Goal: Task Accomplishment & Management: Use online tool/utility

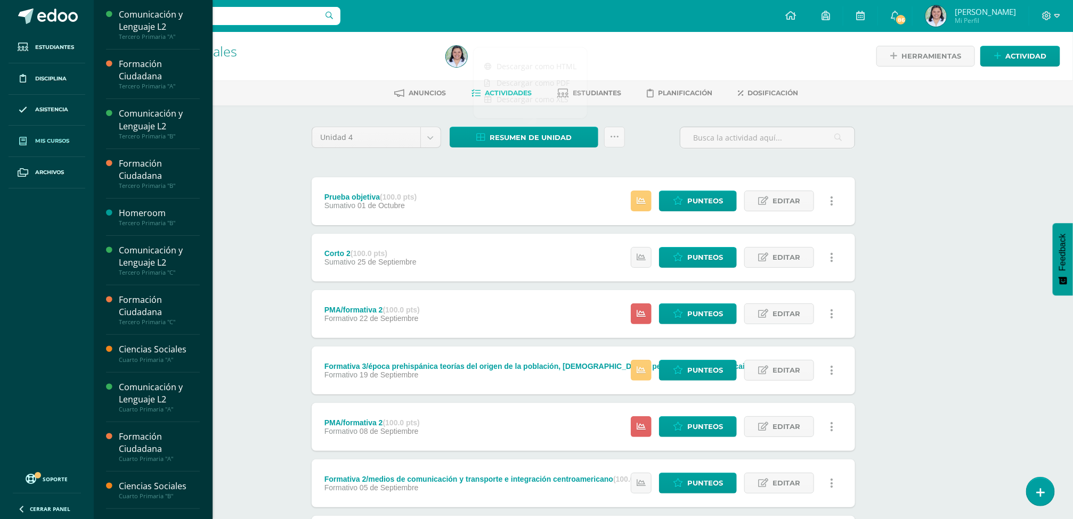
click at [45, 143] on span "Mis cursos" at bounding box center [52, 141] width 34 height 9
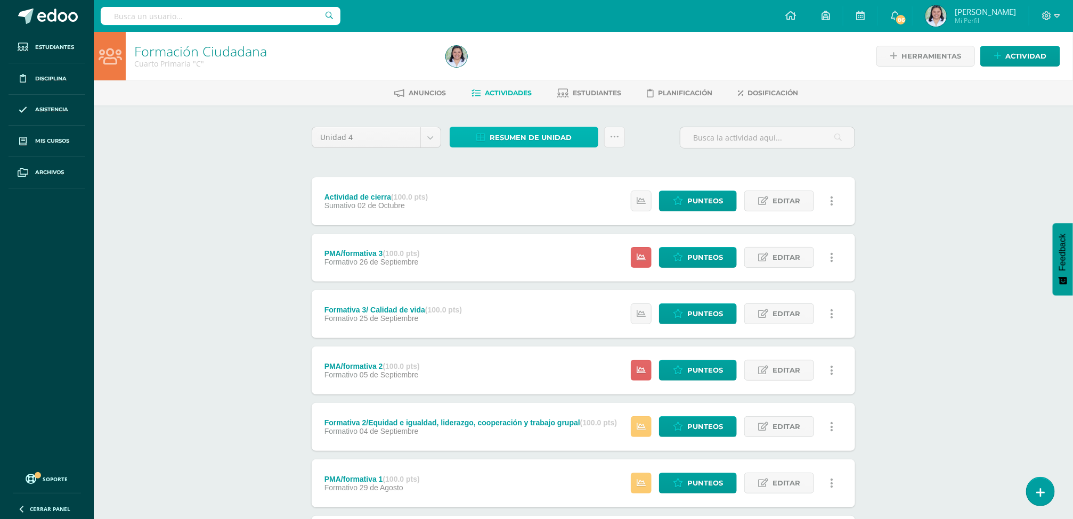
click at [553, 129] on span "Resumen de unidad" at bounding box center [530, 138] width 82 height 20
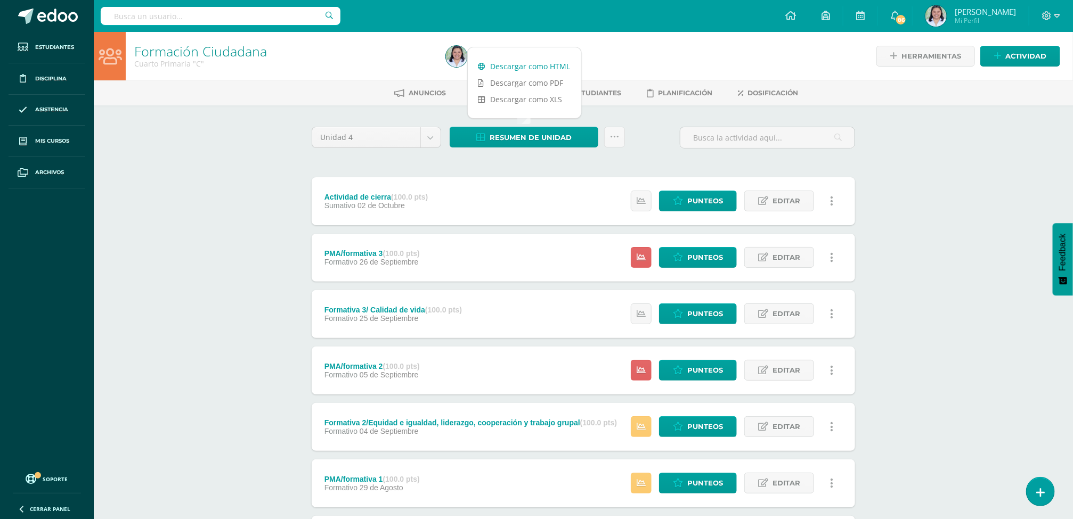
click at [506, 62] on link "Descargar como HTML" at bounding box center [524, 66] width 113 height 17
click at [221, 252] on div "Formación Ciudadana Cuarto Primaria "C" Herramientas Detalle de asistencias Act…" at bounding box center [583, 333] width 979 height 603
click at [42, 108] on span "Asistencia" at bounding box center [51, 109] width 33 height 9
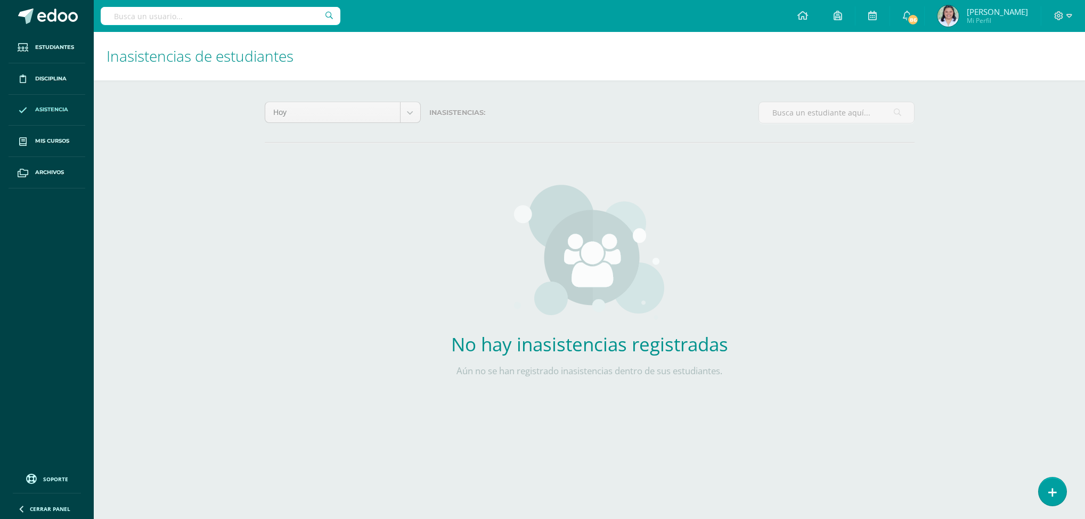
click at [64, 114] on span "Asistencia" at bounding box center [51, 109] width 33 height 9
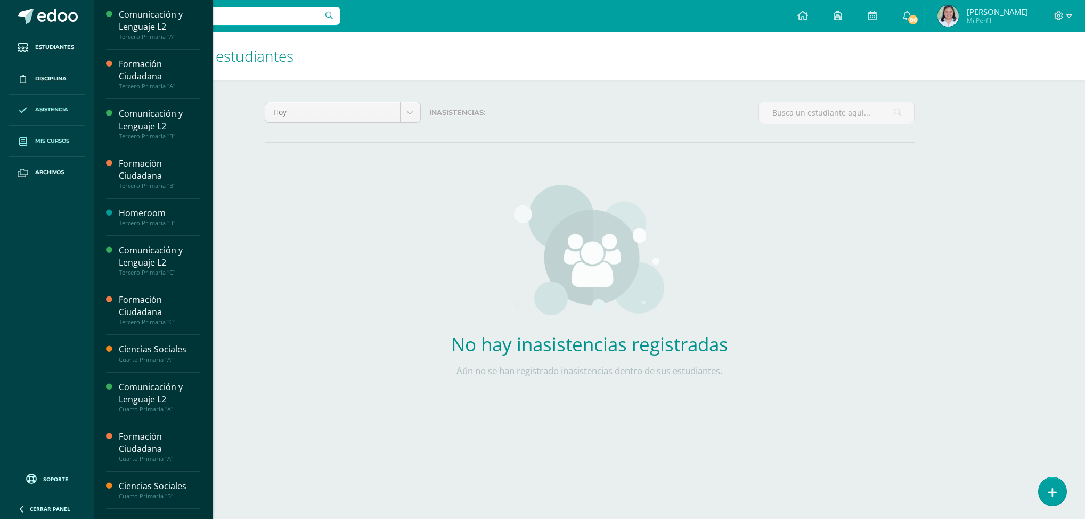
click at [58, 141] on span "Mis cursos" at bounding box center [52, 141] width 34 height 9
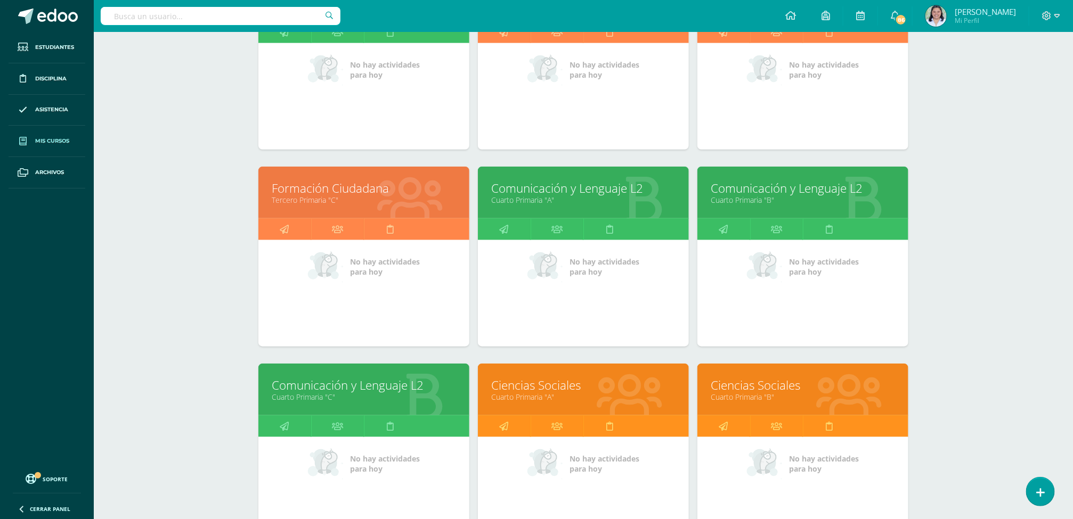
scroll to position [542, 0]
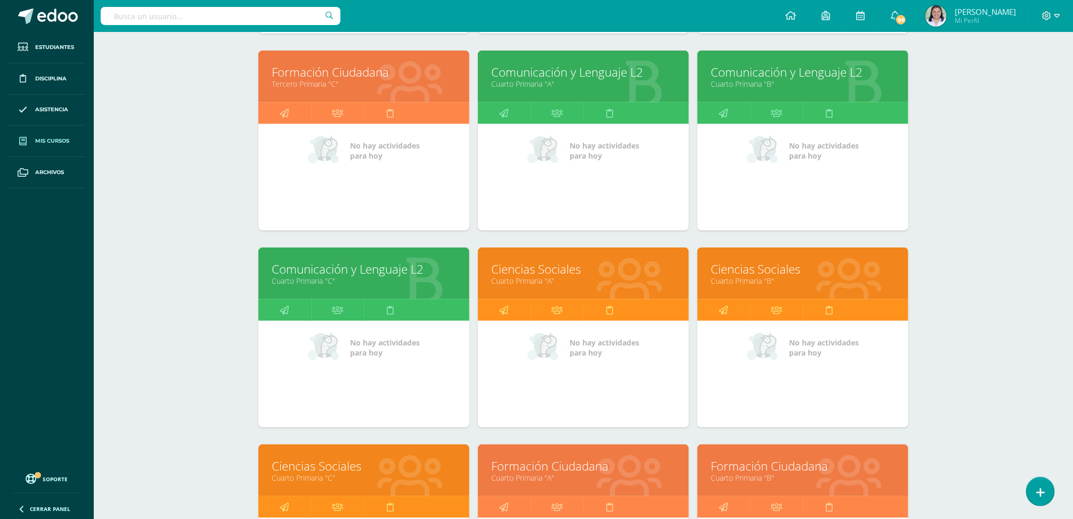
click at [531, 276] on link "Cuarto Primaria "A"" at bounding box center [583, 281] width 184 height 10
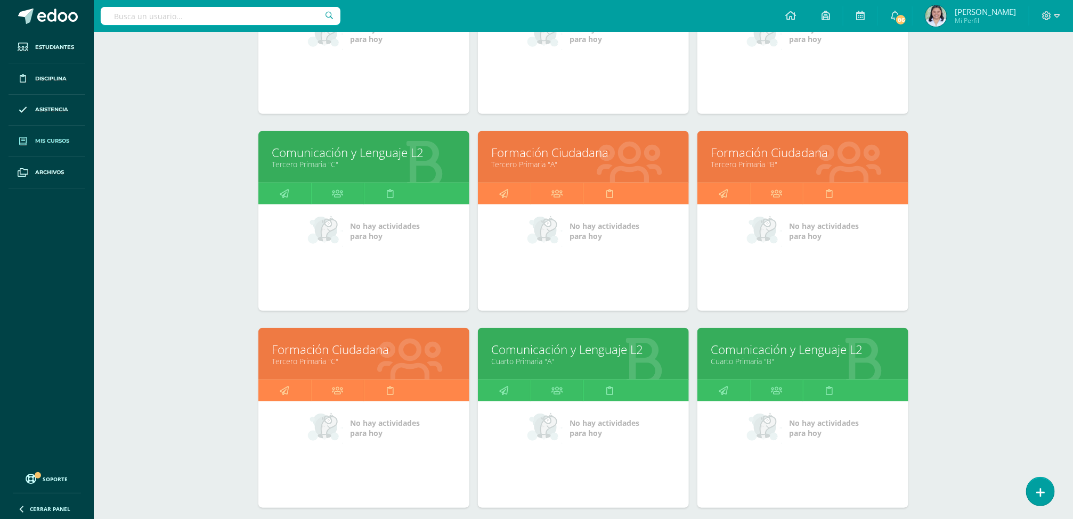
scroll to position [269, 0]
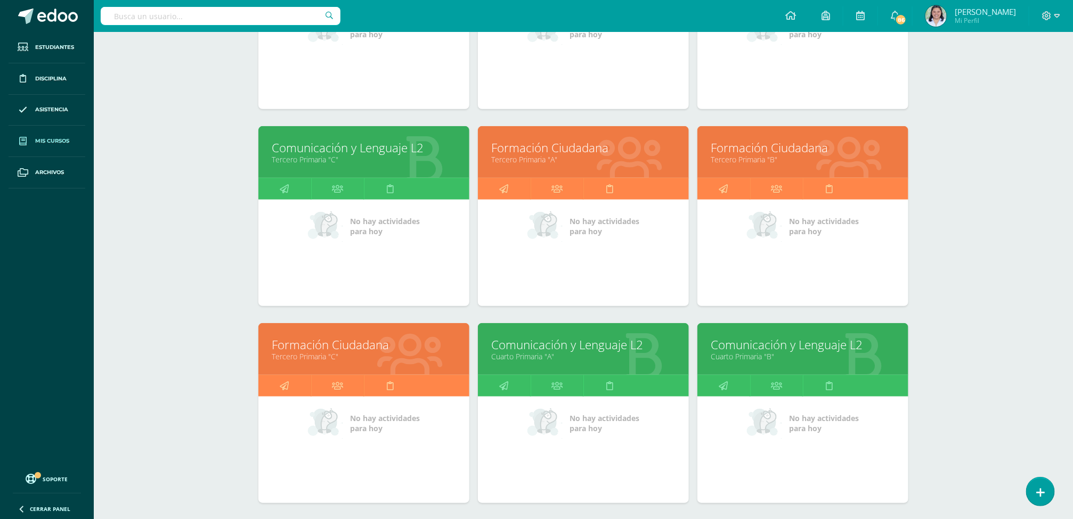
click at [556, 355] on link "Cuarto Primaria "A"" at bounding box center [583, 356] width 184 height 10
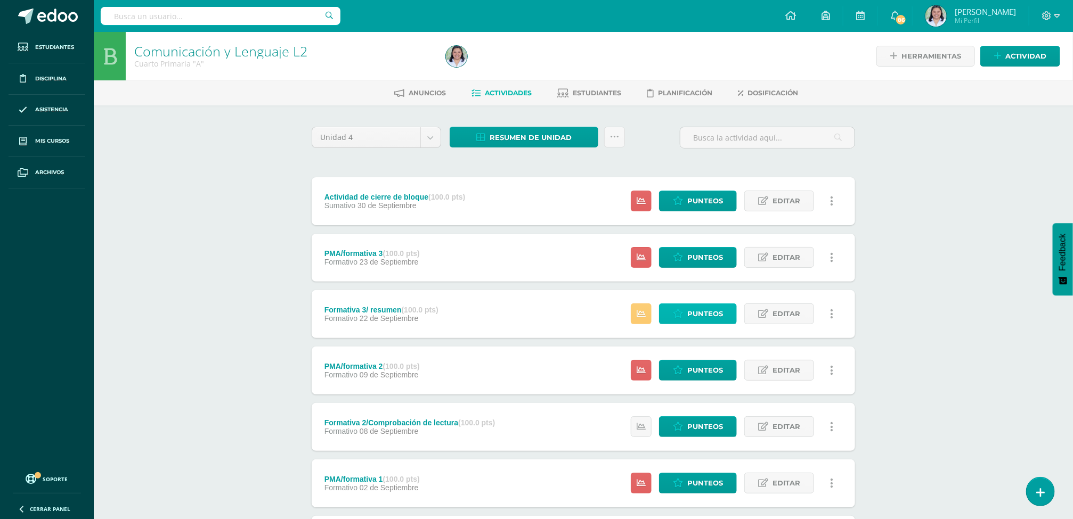
click at [706, 310] on span "Punteos" at bounding box center [705, 314] width 36 height 20
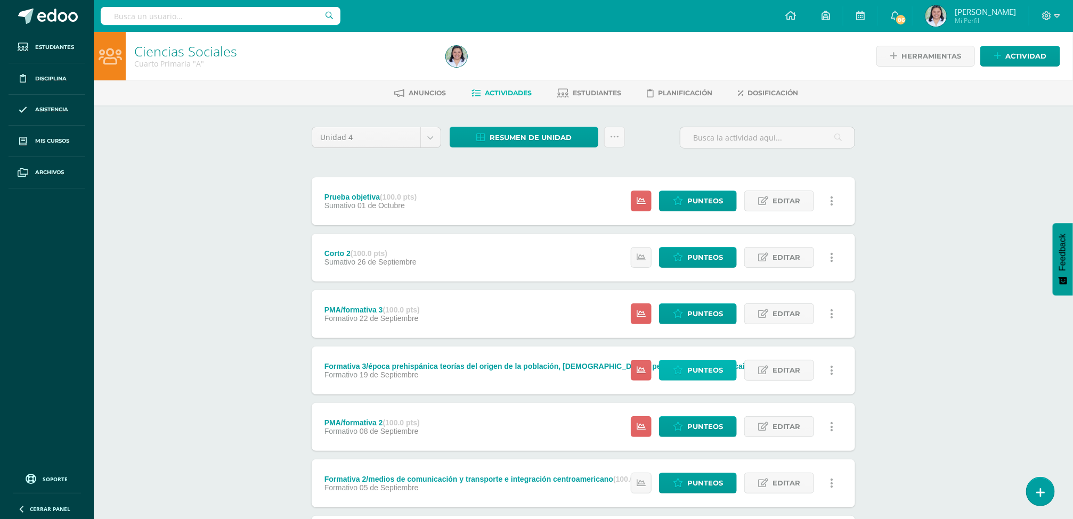
click at [713, 369] on span "Punteos" at bounding box center [705, 371] width 36 height 20
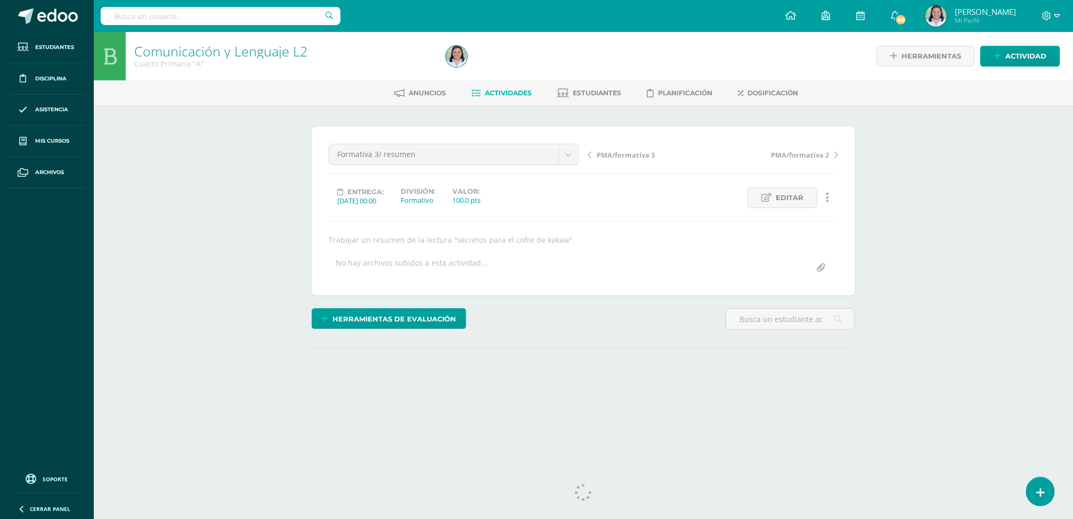
click at [907, 251] on div "Comunicación y Lenguaje L2 Cuarto Primaria "A" Herramientas Detalle de asistenc…" at bounding box center [583, 232] width 979 height 400
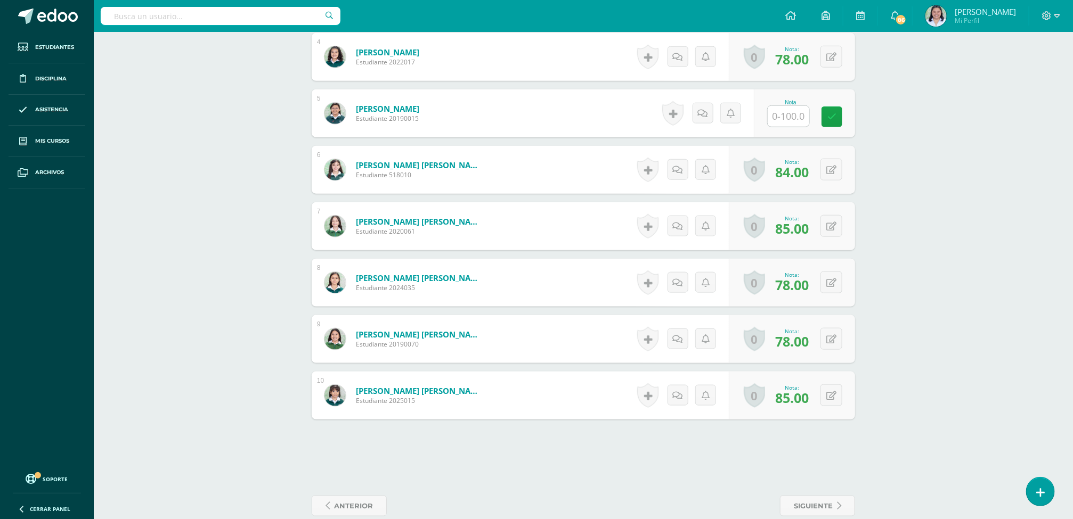
scroll to position [540, 0]
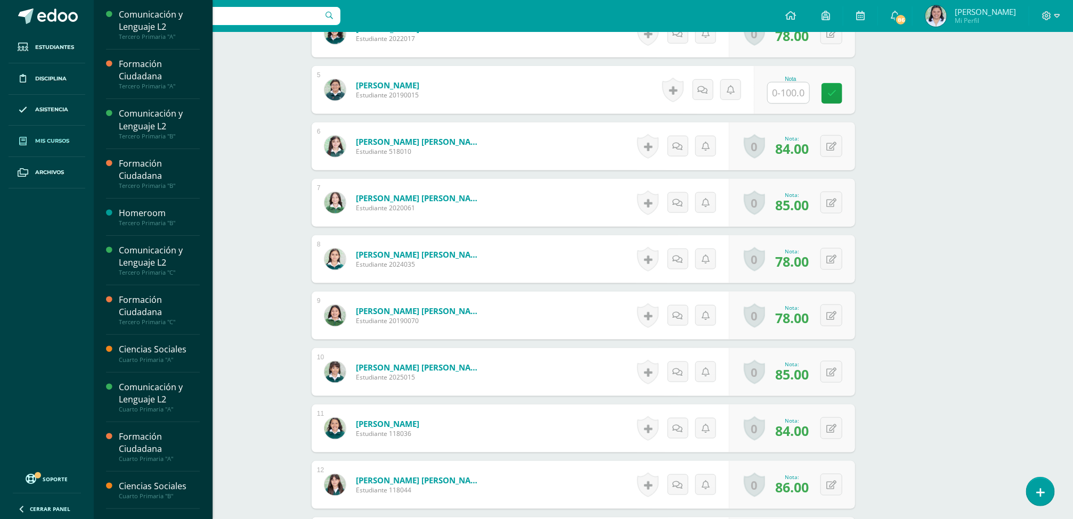
click at [48, 145] on span "Mis cursos" at bounding box center [52, 141] width 34 height 9
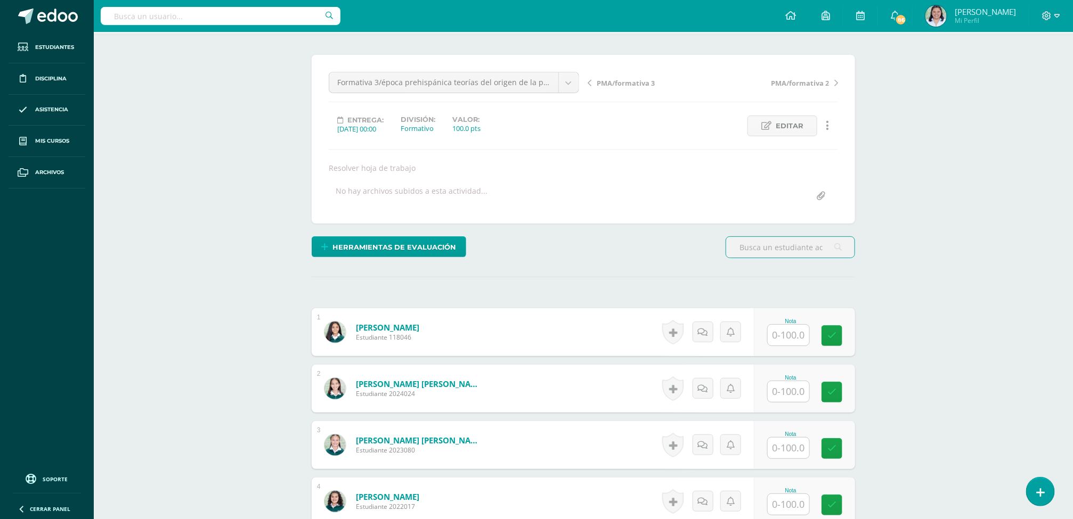
scroll to position [89, 0]
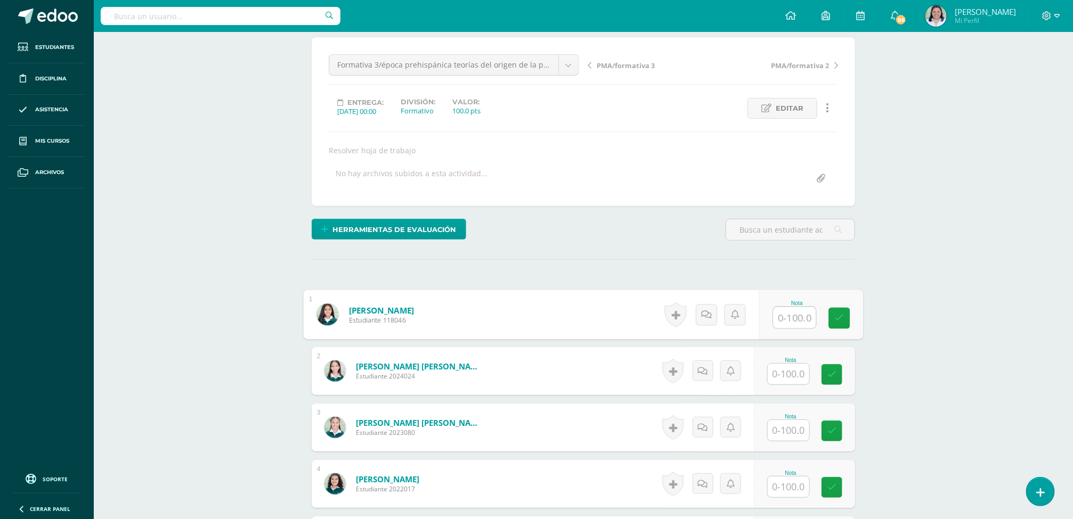
click at [787, 323] on input "text" at bounding box center [794, 317] width 43 height 21
click at [807, 324] on input "text" at bounding box center [794, 317] width 43 height 21
type input "95"
type input "87"
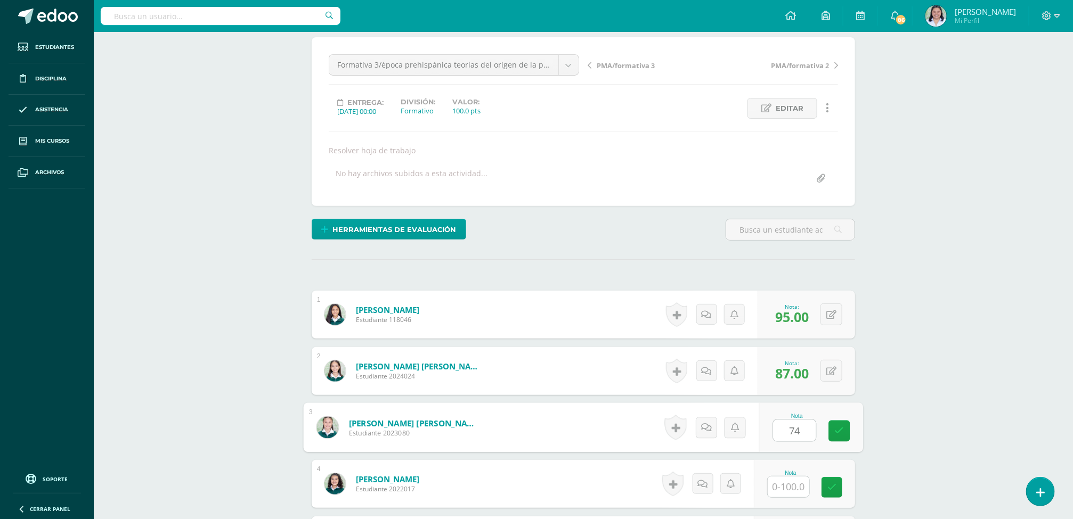
type input "74"
type input "100"
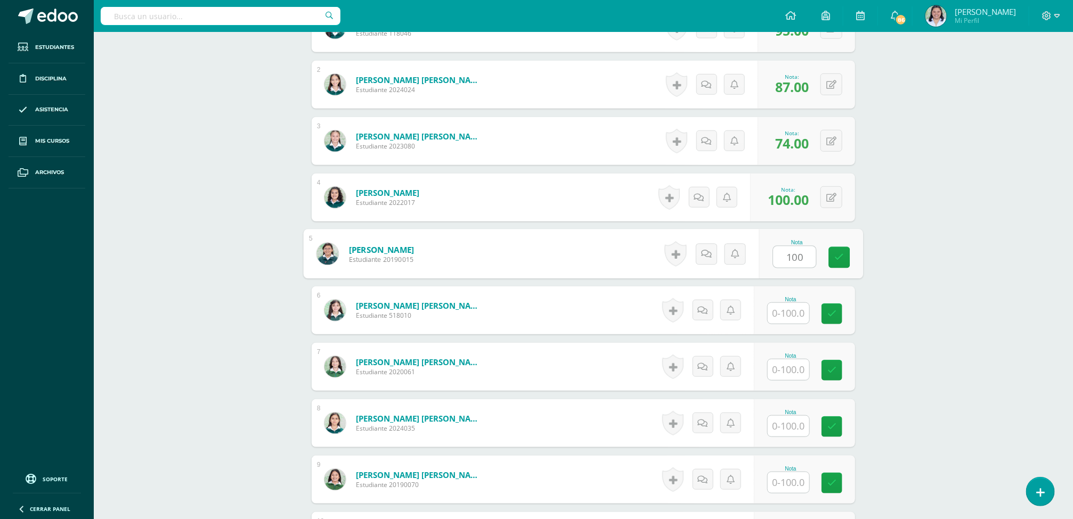
type input "100"
type input "68"
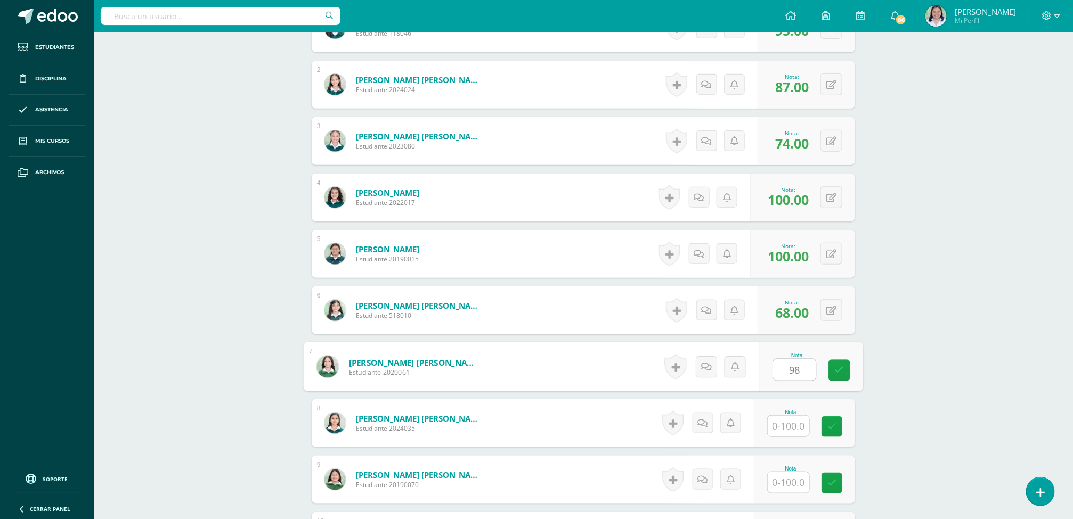
type input "98"
type input "80"
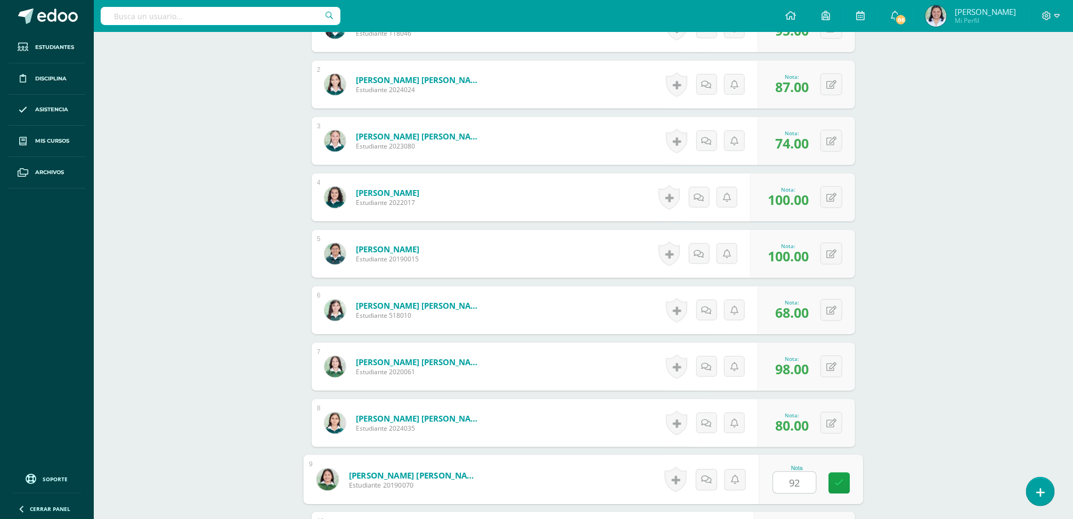
type input "92"
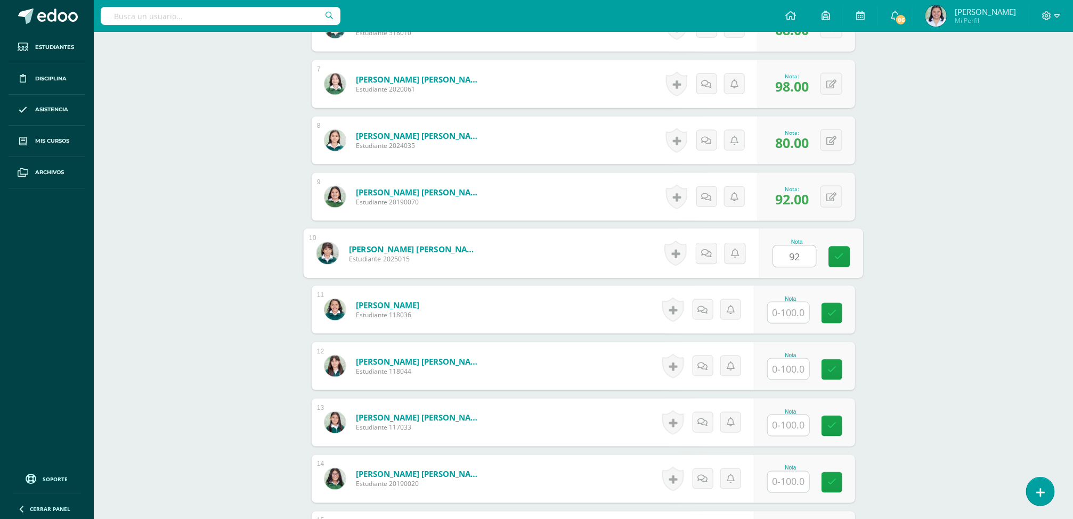
type input "92"
type input "100"
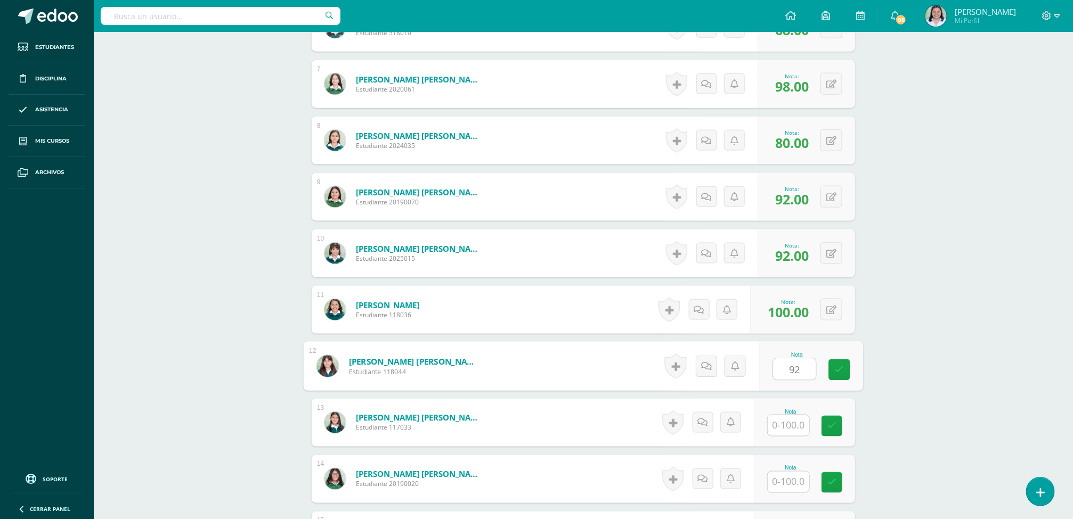
type input "92"
type input "98"
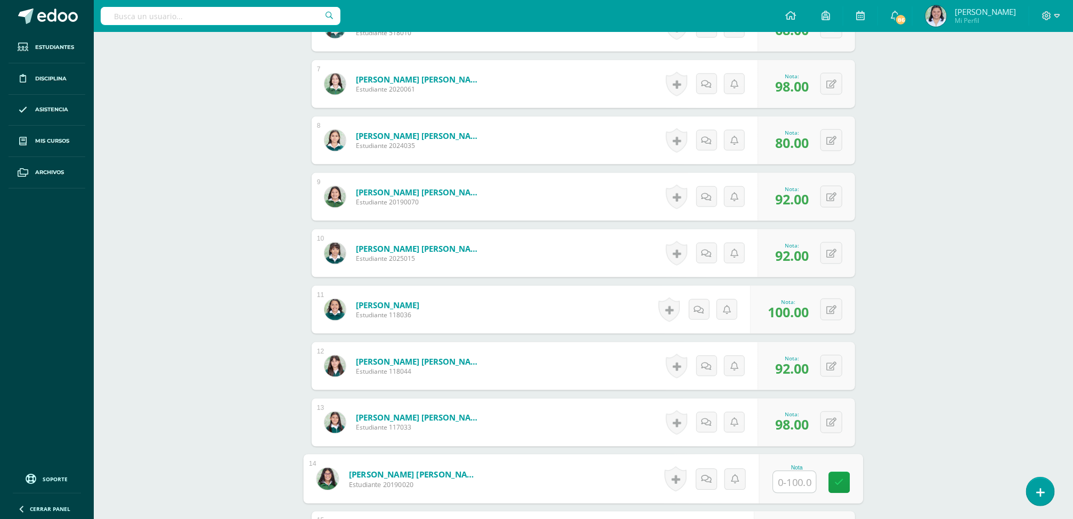
click at [807, 487] on input "text" at bounding box center [794, 482] width 43 height 21
type input "100"
click at [849, 481] on link at bounding box center [839, 482] width 21 height 21
click at [997, 225] on div "Ciencias Sociales Cuarto Primaria "A" Herramientas Detalle de asistencias Activ…" at bounding box center [583, 140] width 979 height 1534
